Goal: Communication & Community: Answer question/provide support

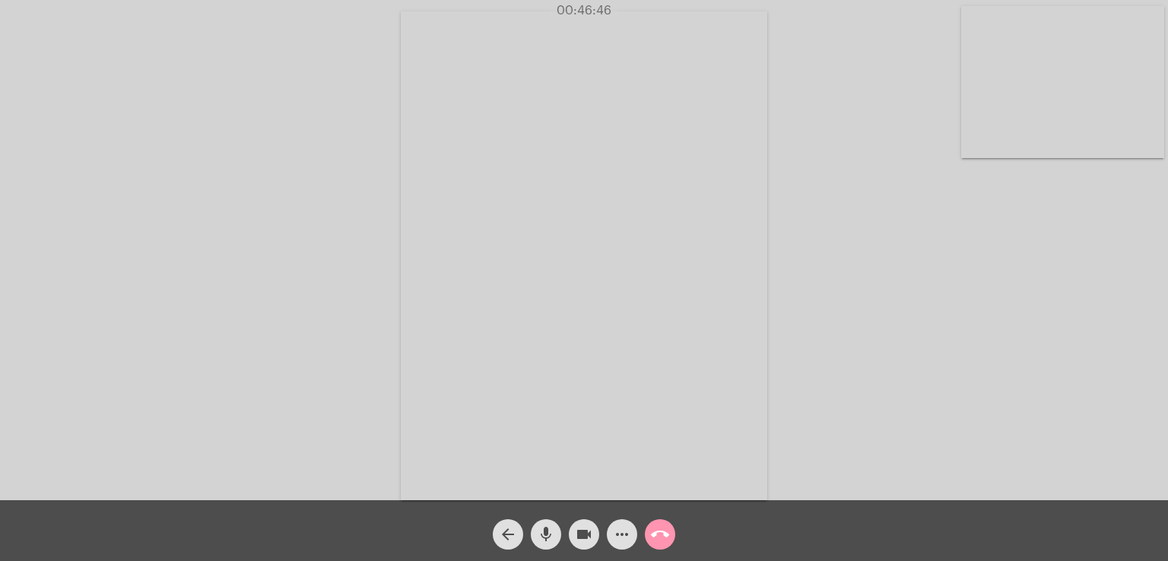
click at [668, 531] on mat-icon "call_end" at bounding box center [660, 534] width 18 height 18
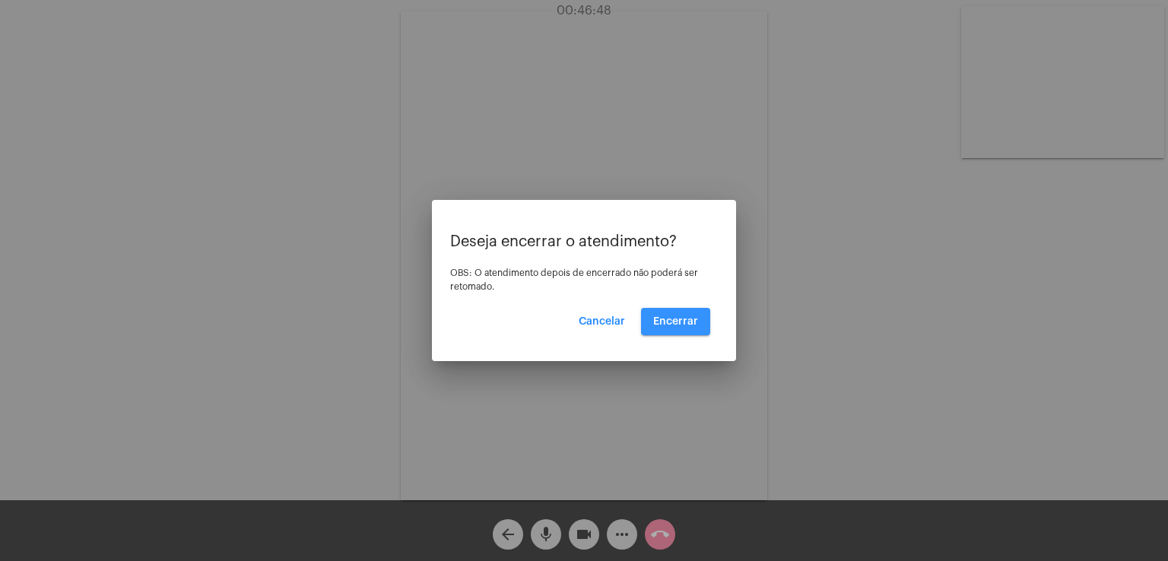
click at [692, 317] on span "Encerrar" at bounding box center [675, 321] width 45 height 11
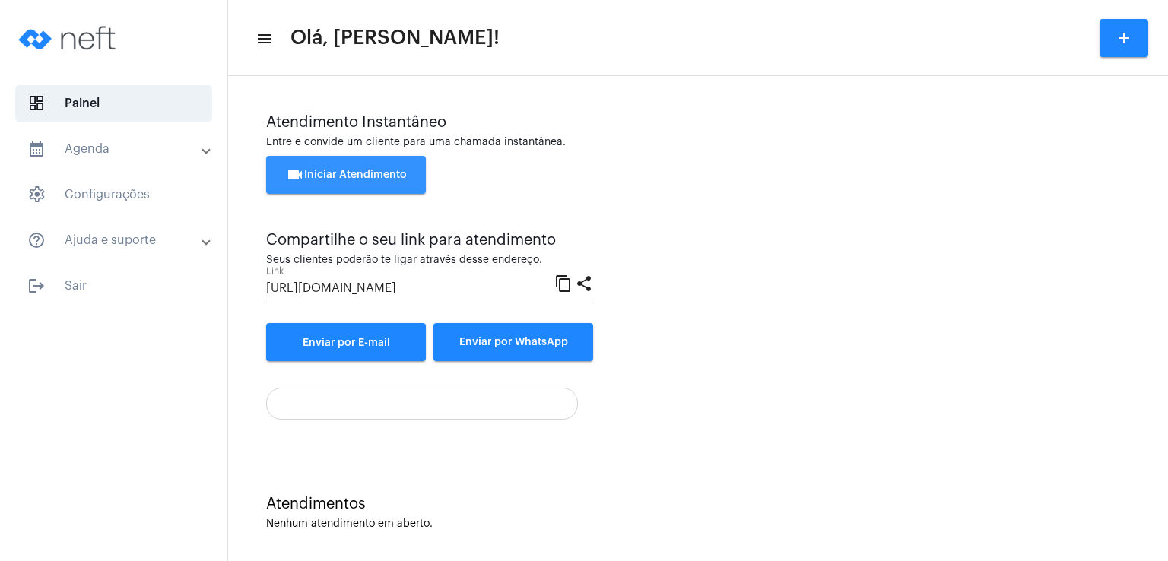
click at [377, 190] on button "videocam Iniciar Atendimento" at bounding box center [346, 175] width 160 height 38
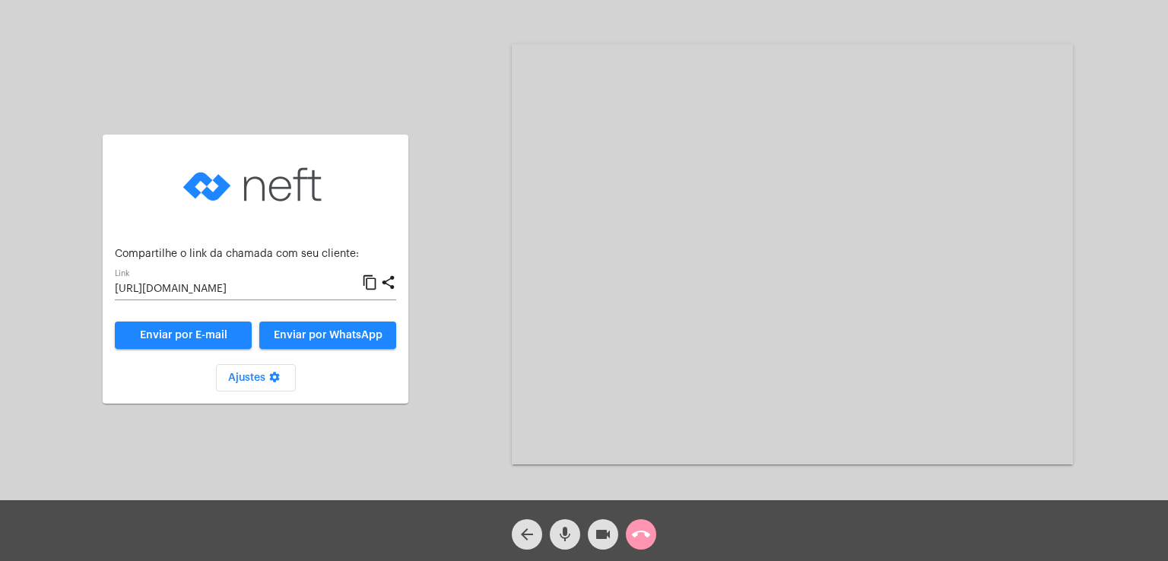
click at [383, 345] on button "Enviar por WhatsApp" at bounding box center [327, 335] width 137 height 27
